Goal: Find specific page/section: Find specific page/section

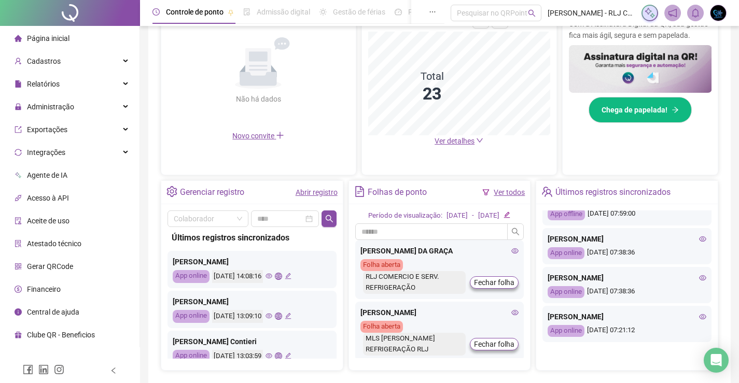
scroll to position [302, 0]
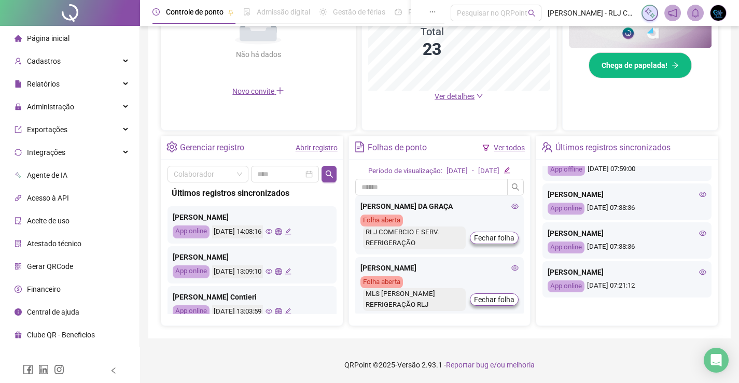
click at [699, 230] on icon "eye" at bounding box center [702, 233] width 7 height 7
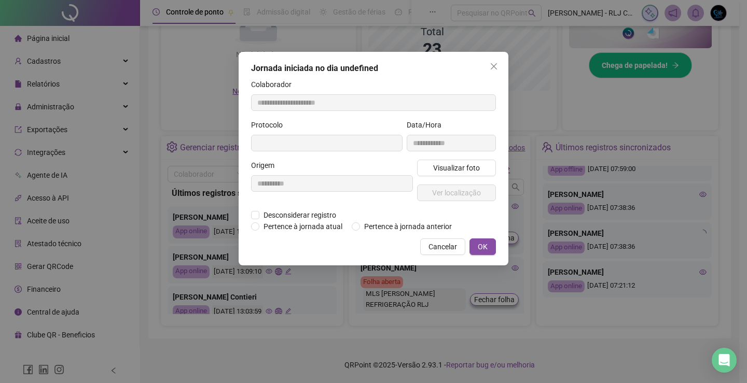
type input "**********"
click at [454, 193] on span "Ver localização" at bounding box center [456, 192] width 49 height 11
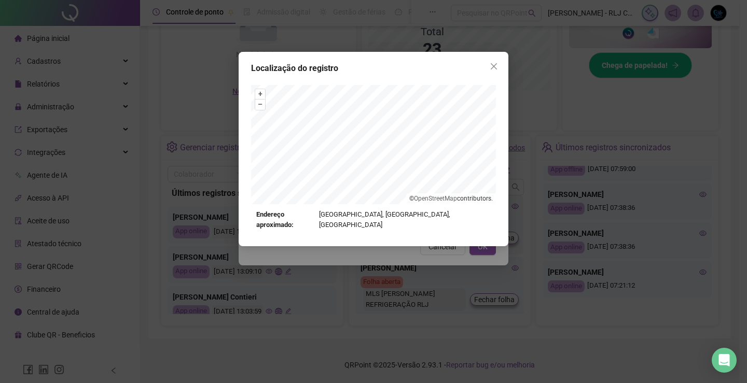
click at [493, 68] on icon "close" at bounding box center [494, 66] width 8 height 8
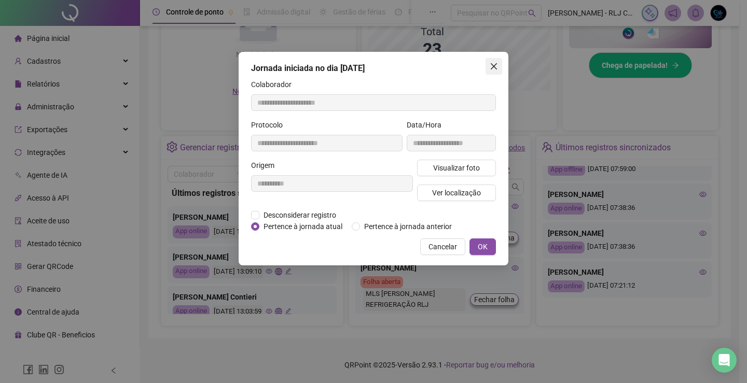
click at [496, 61] on button "Close" at bounding box center [494, 66] width 17 height 17
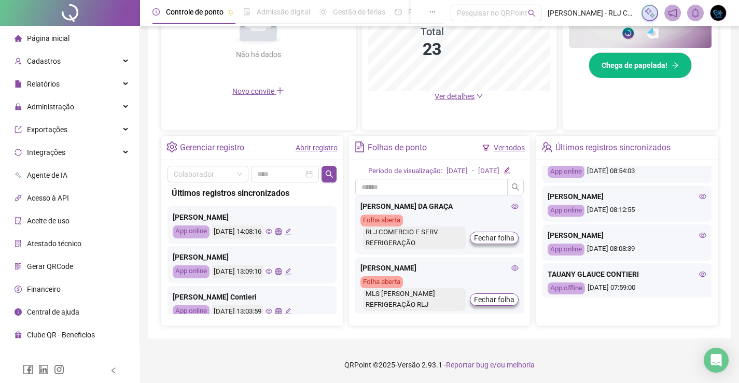
scroll to position [304, 0]
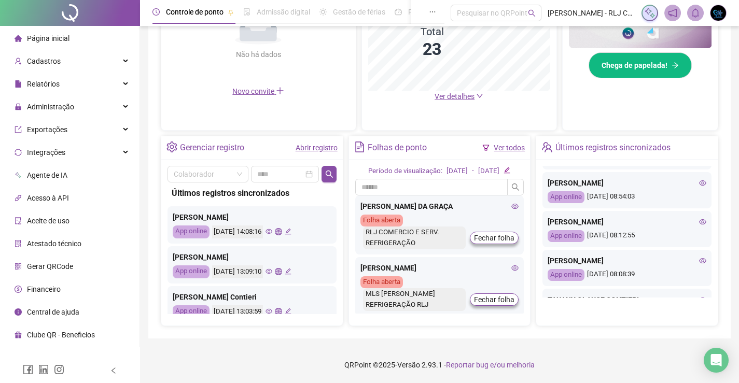
click at [699, 220] on icon "eye" at bounding box center [702, 221] width 7 height 7
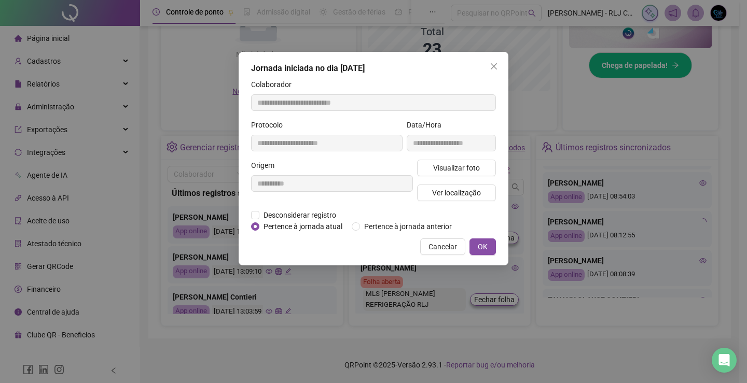
type input "**********"
click at [459, 190] on span "Ver localização" at bounding box center [456, 192] width 49 height 11
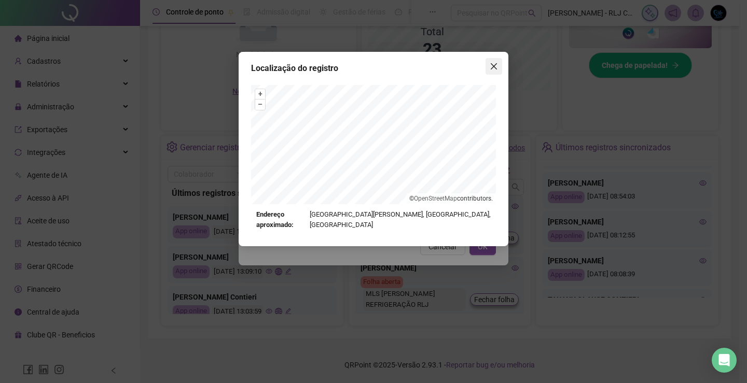
click at [490, 64] on icon "close" at bounding box center [494, 66] width 8 height 8
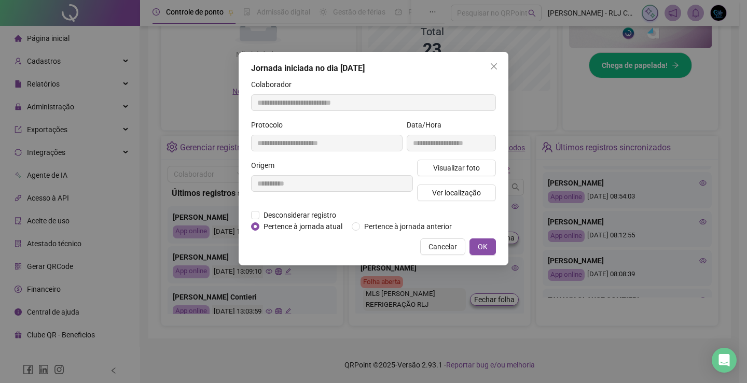
click at [491, 68] on icon "close" at bounding box center [494, 66] width 8 height 8
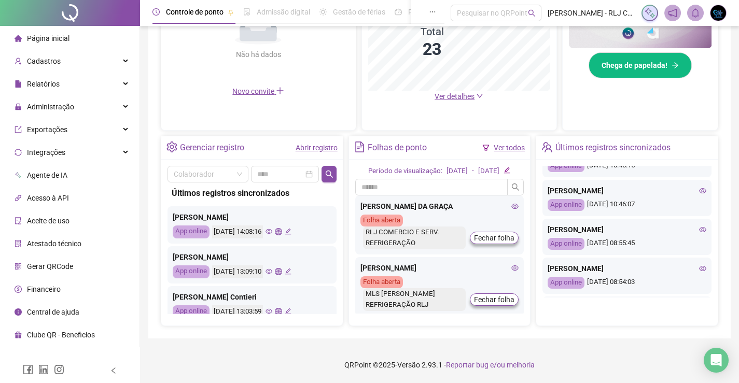
scroll to position [201, 0]
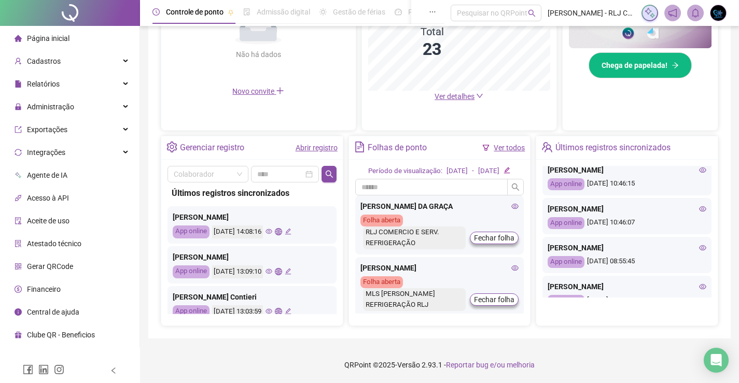
click at [699, 249] on icon "eye" at bounding box center [702, 247] width 7 height 7
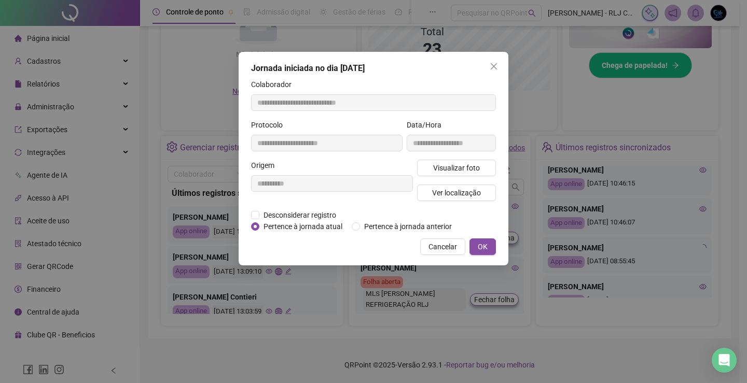
type input "**********"
click at [484, 195] on button "Ver localização" at bounding box center [456, 193] width 79 height 17
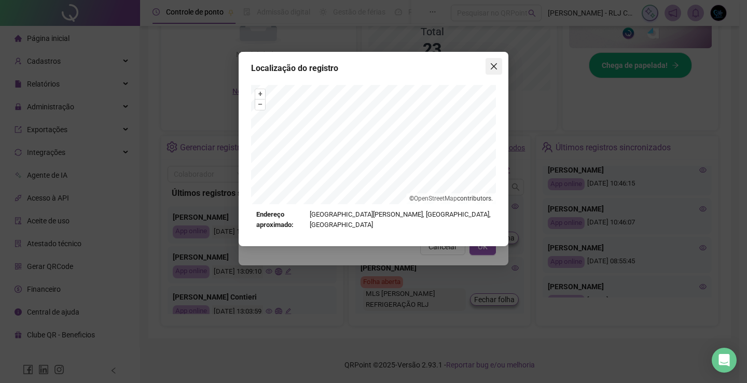
click at [492, 63] on icon "close" at bounding box center [494, 66] width 8 height 8
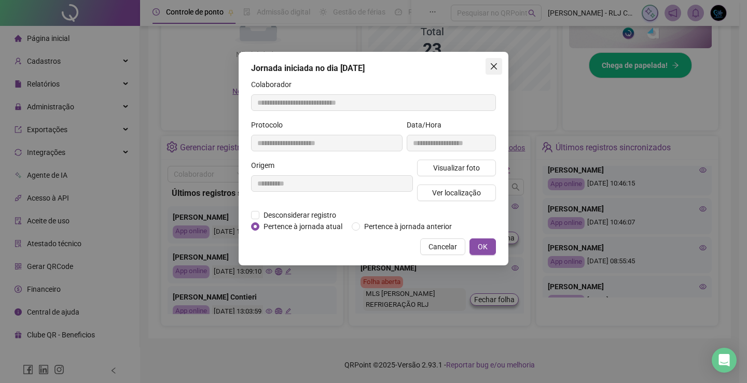
click at [488, 70] on span "Close" at bounding box center [494, 66] width 17 height 8
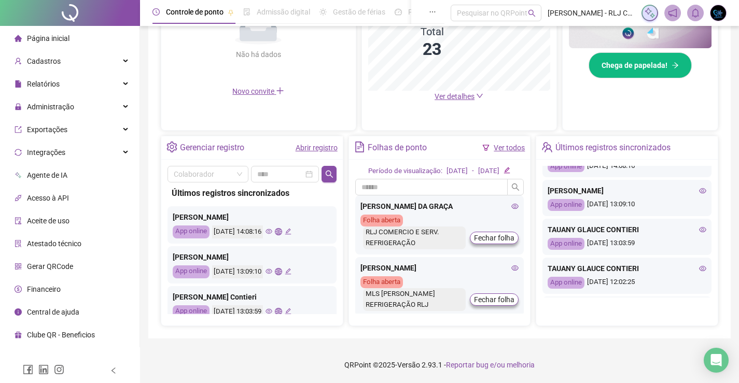
scroll to position [0, 0]
